Goal: Book appointment/travel/reservation

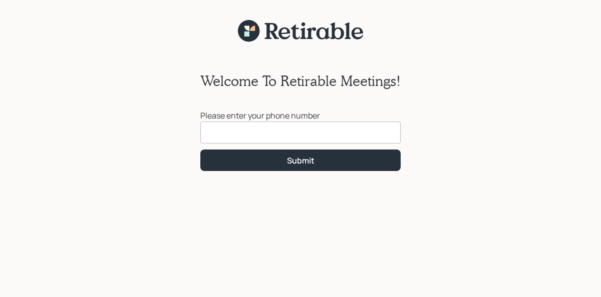
click at [244, 129] on input at bounding box center [300, 133] width 200 height 22
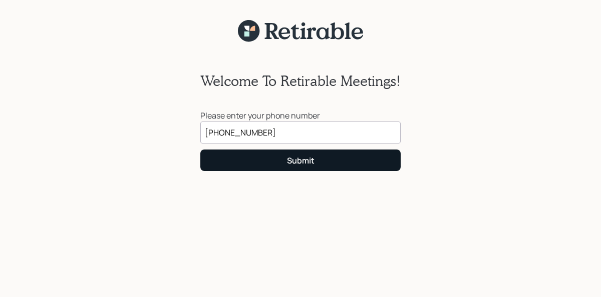
type input "[PHONE_NUMBER]"
click at [266, 161] on button "Submit" at bounding box center [300, 161] width 200 height 22
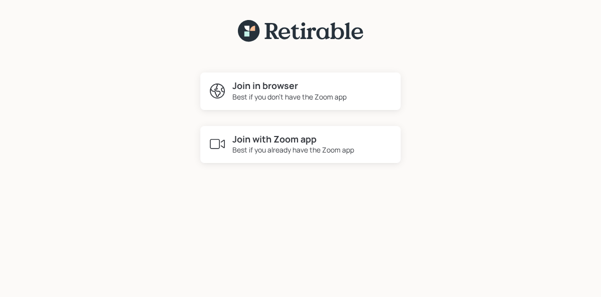
click at [268, 147] on div "Best if you already have the Zoom app" at bounding box center [293, 150] width 122 height 11
